Goal: Find specific page/section: Find specific page/section

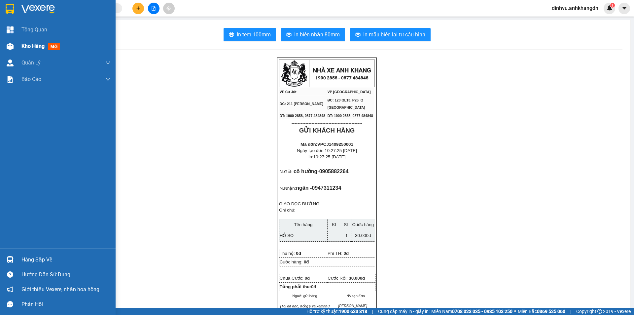
click at [35, 44] on span "Kho hàng" at bounding box center [32, 46] width 23 height 6
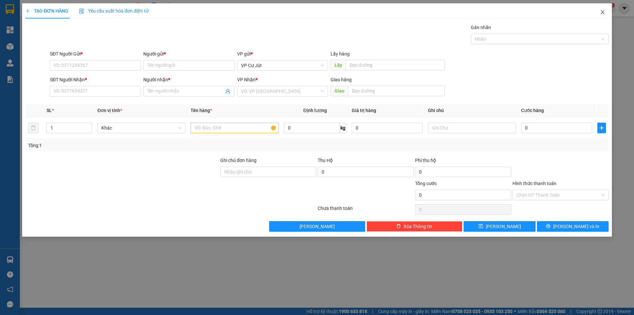
click at [604, 14] on icon "close" at bounding box center [602, 12] width 5 height 5
